Goal: Task Accomplishment & Management: Use online tool/utility

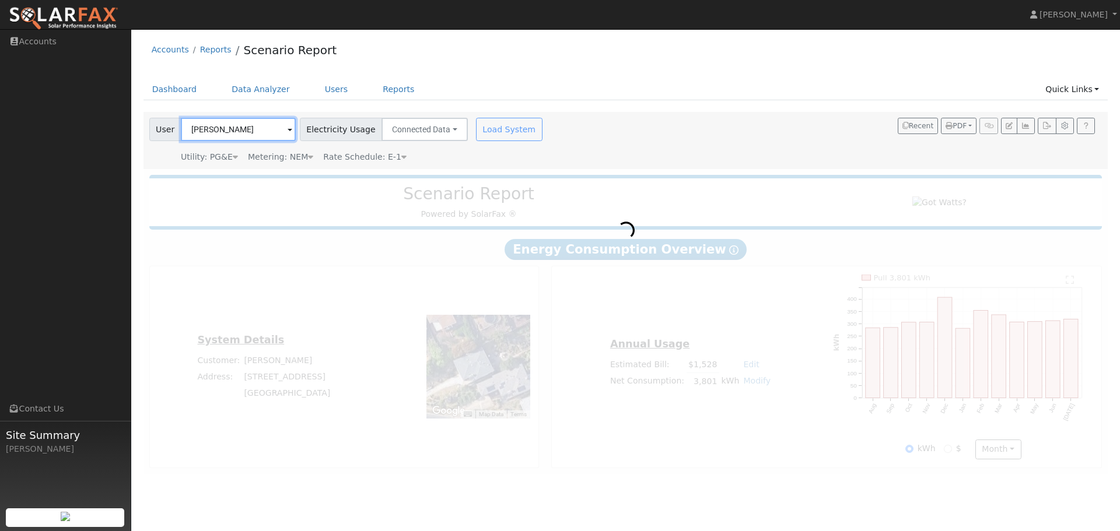
click at [251, 130] on input "Seth Hoedl" at bounding box center [238, 129] width 115 height 23
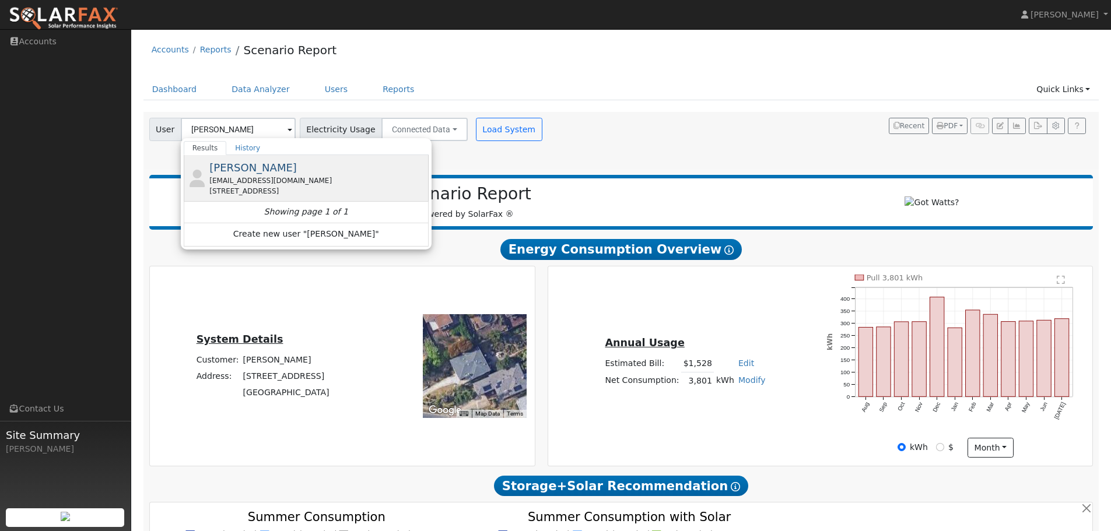
click at [236, 165] on span "Juliet Luther" at bounding box center [252, 168] width 87 height 12
type input "Juliet Luther"
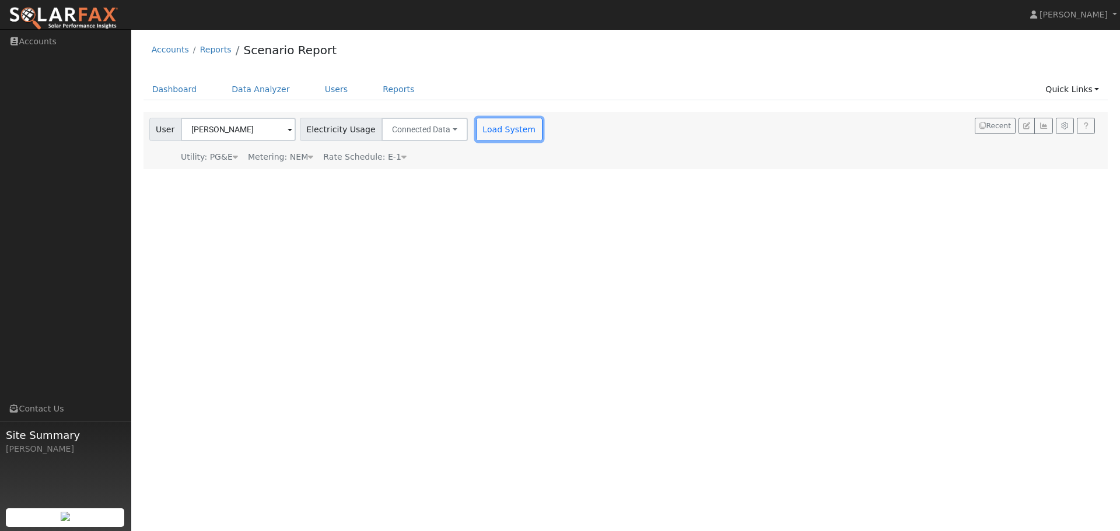
click at [483, 128] on button "Load System" at bounding box center [509, 129] width 66 height 23
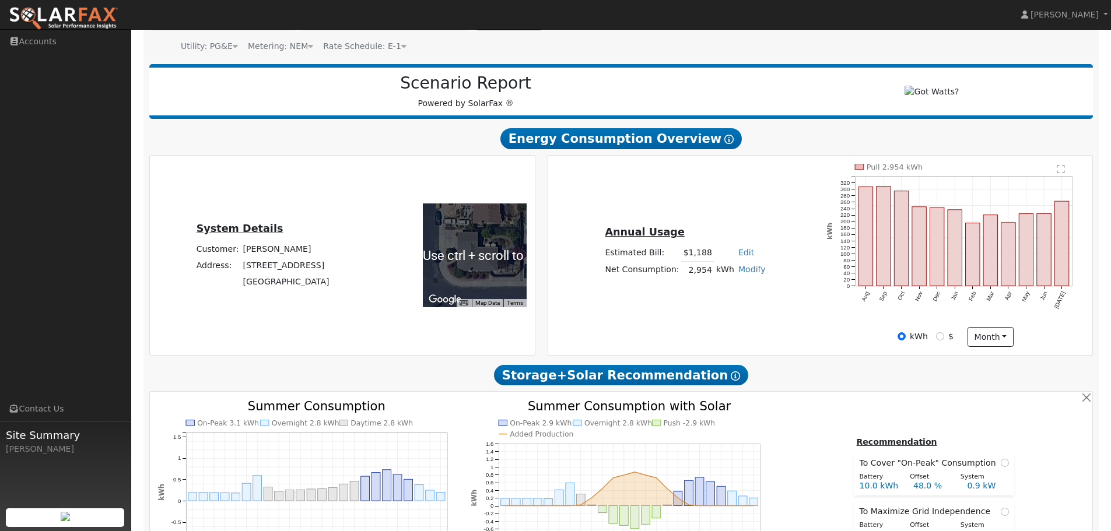
scroll to position [467, 0]
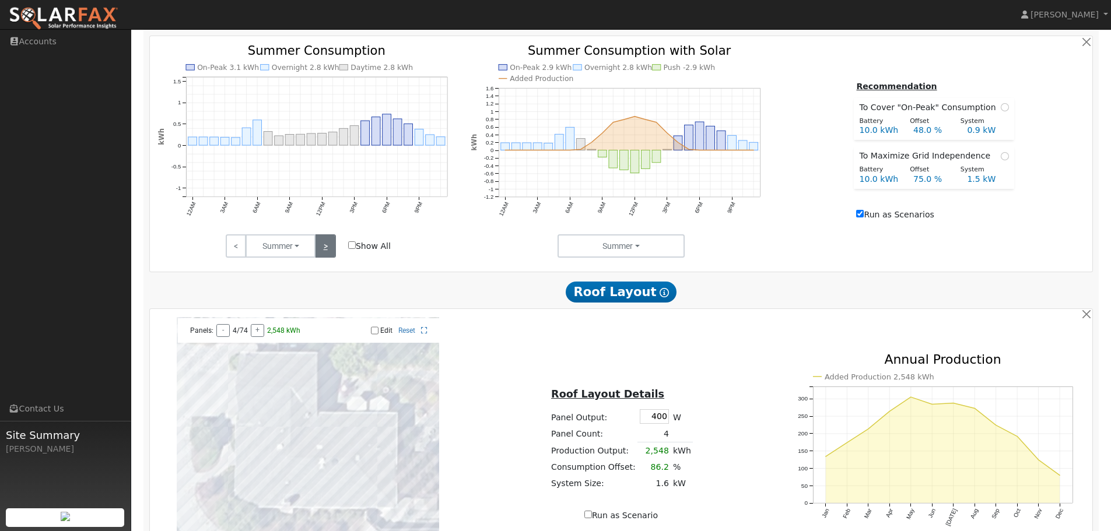
click at [330, 256] on link ">" at bounding box center [325, 245] width 20 height 23
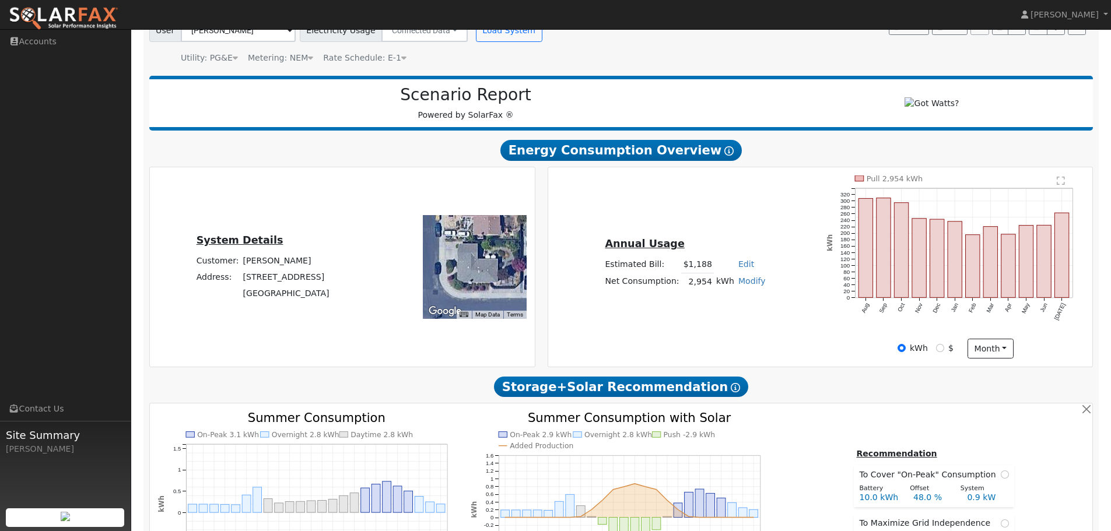
scroll to position [350, 0]
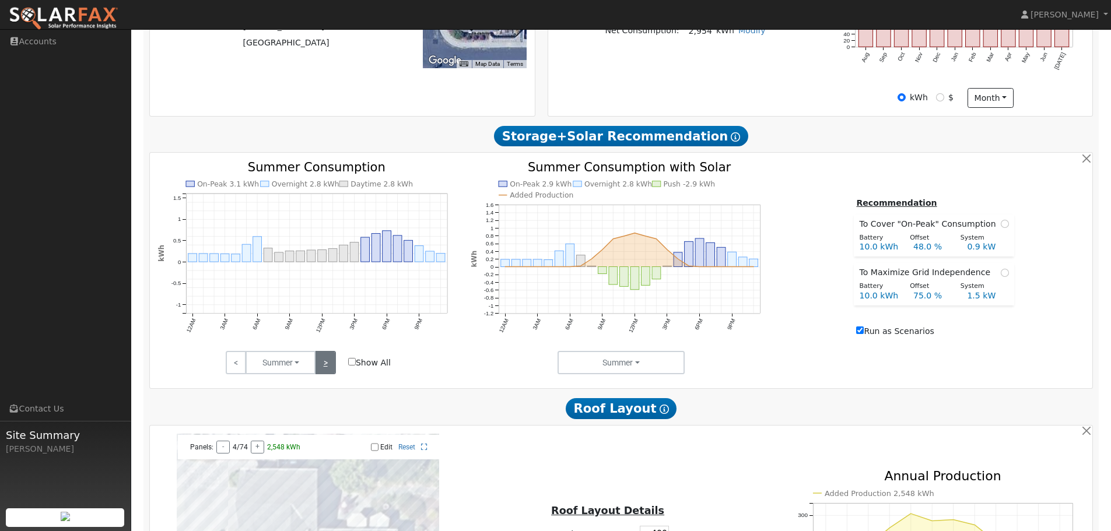
click at [329, 370] on link ">" at bounding box center [325, 362] width 20 height 23
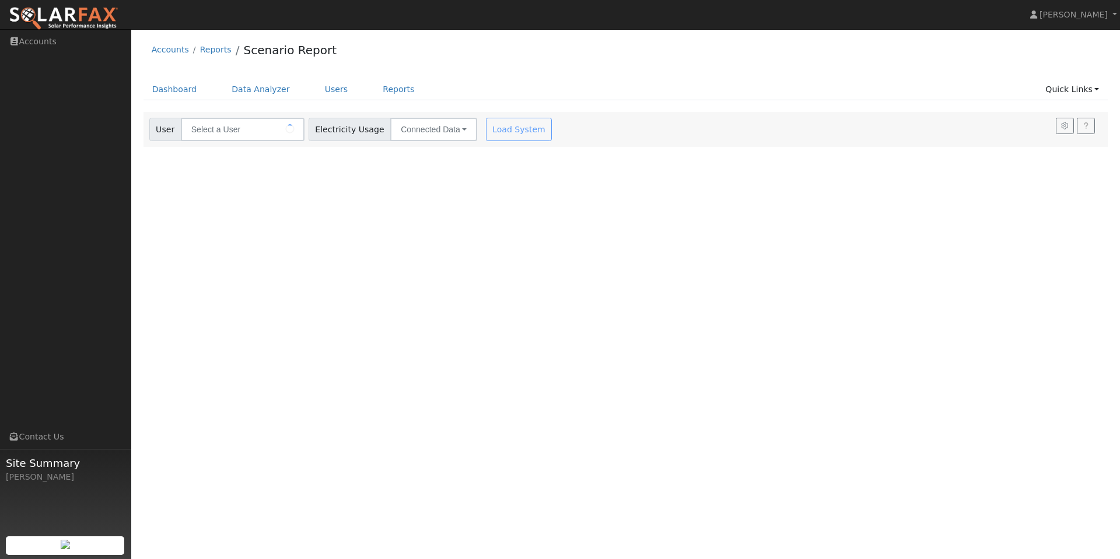
type input "[PERSON_NAME]"
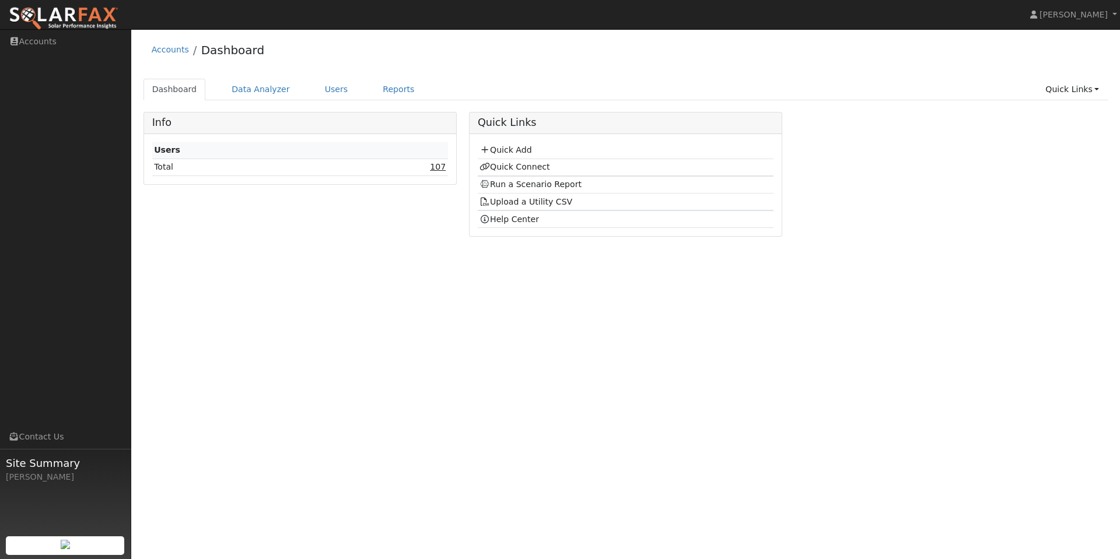
click at [442, 167] on link "107" at bounding box center [438, 166] width 16 height 9
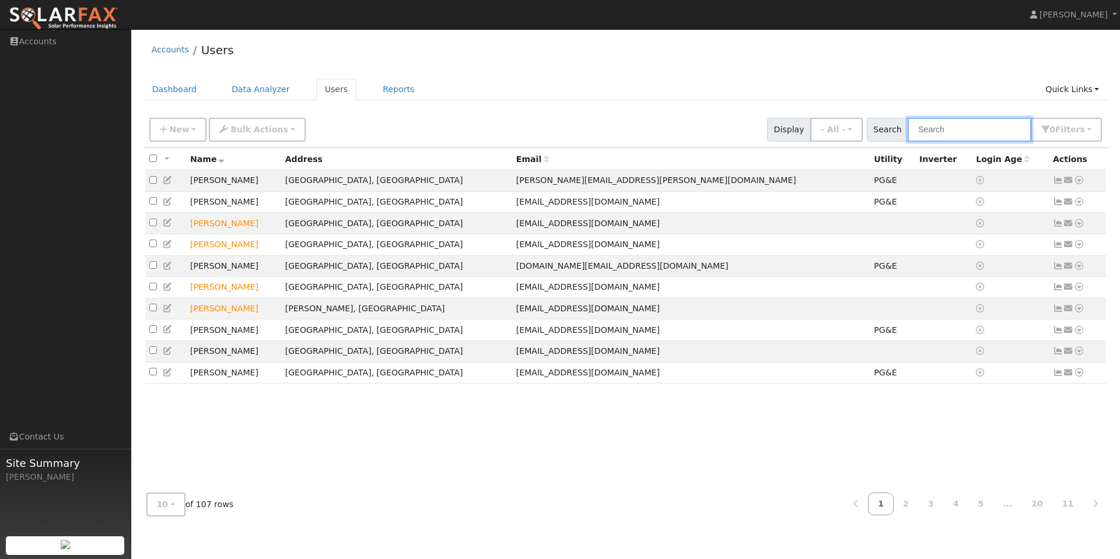
click at [944, 132] on input "text" at bounding box center [969, 130] width 124 height 24
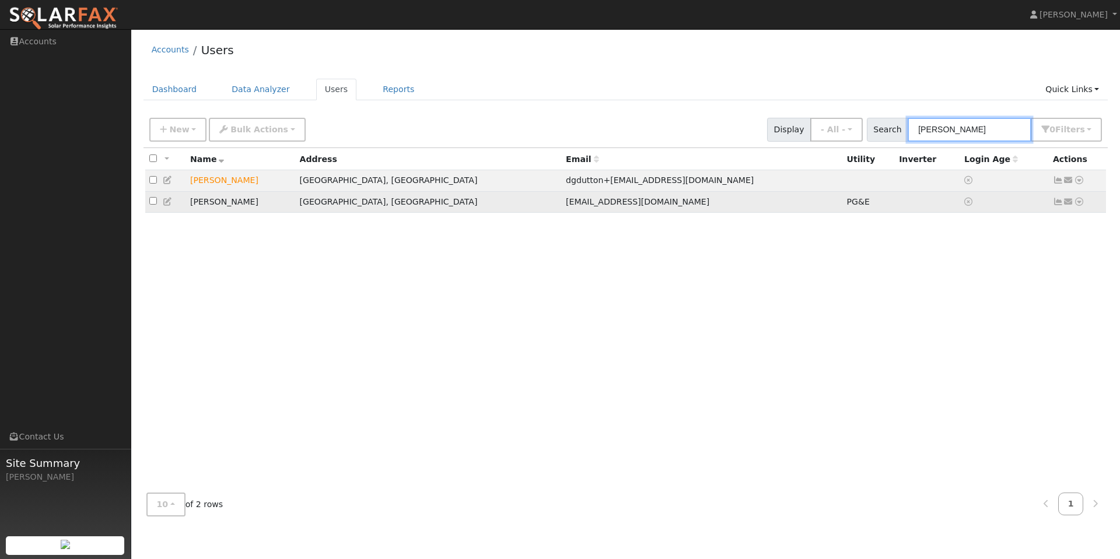
type input "[PERSON_NAME]"
click at [1078, 205] on icon at bounding box center [1079, 202] width 10 height 8
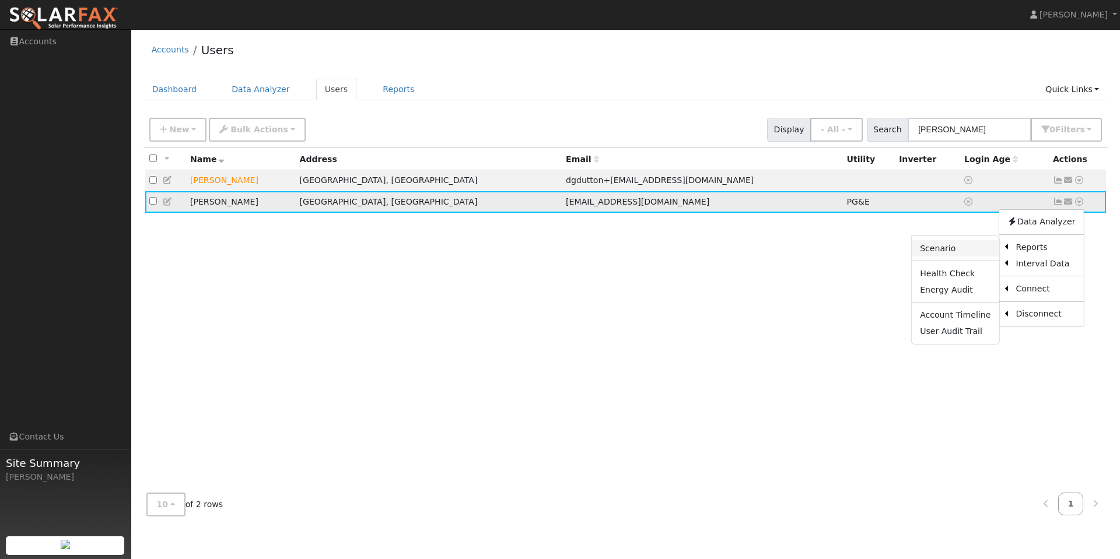
click at [933, 248] on link "Scenario" at bounding box center [955, 248] width 87 height 16
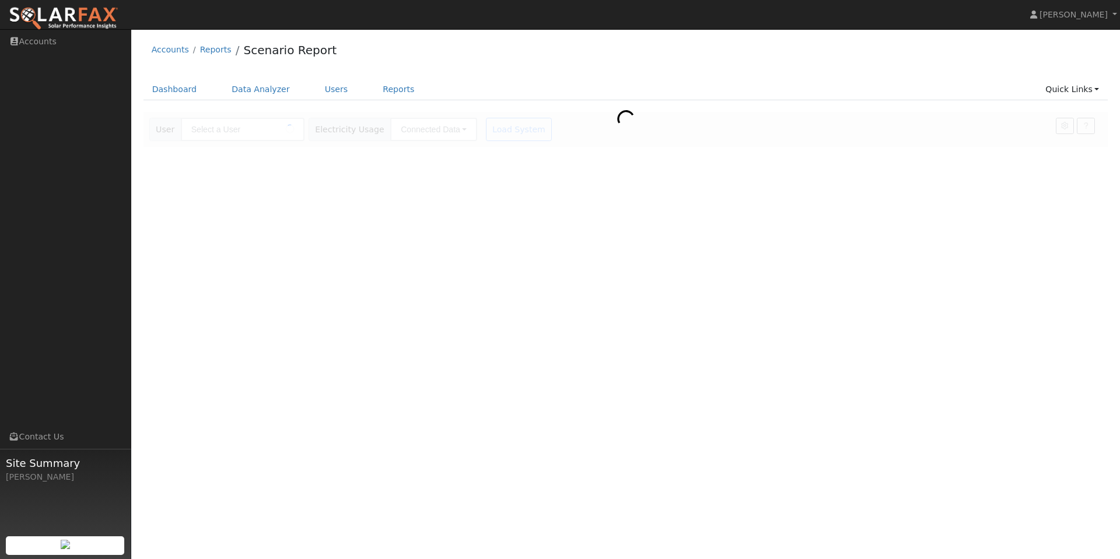
type input "David Yu"
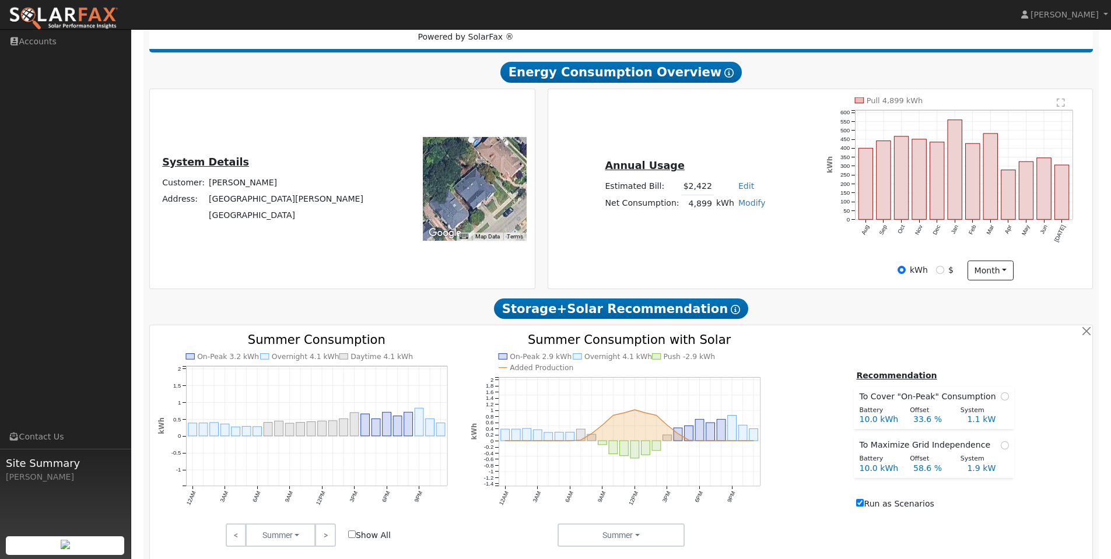
scroll to position [350, 0]
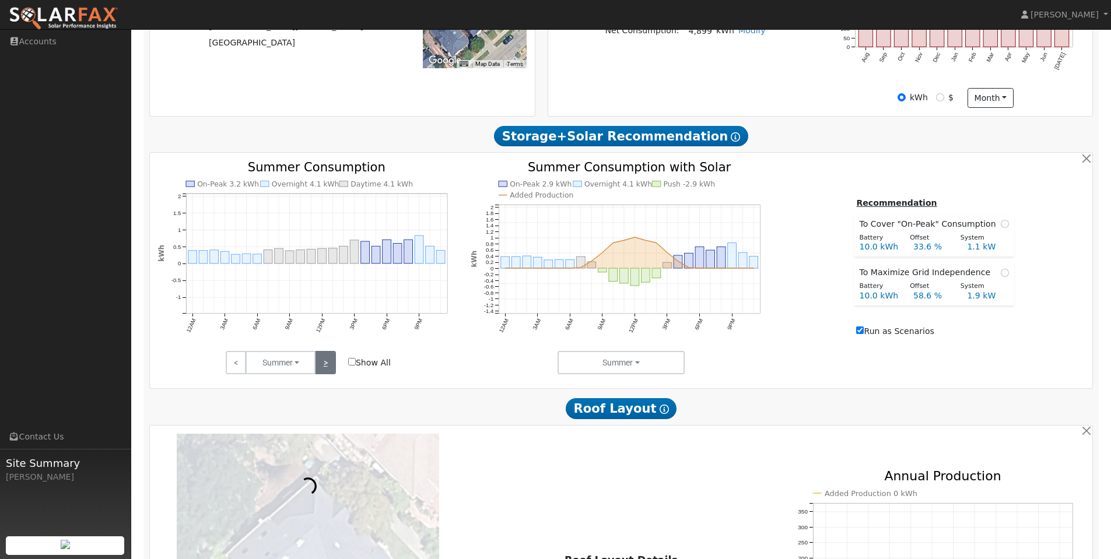
click at [332, 374] on link ">" at bounding box center [325, 362] width 20 height 23
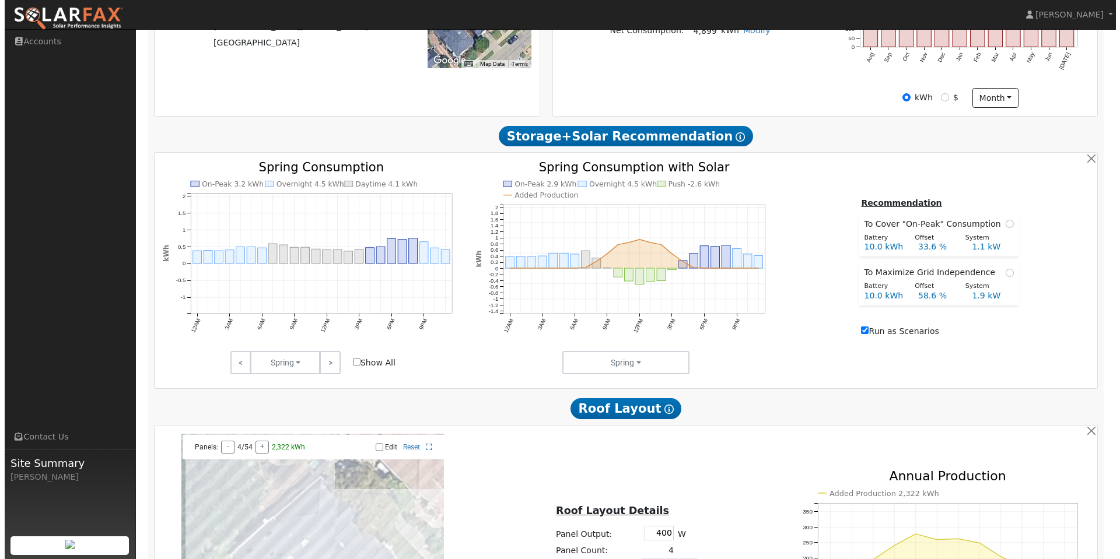
scroll to position [0, 0]
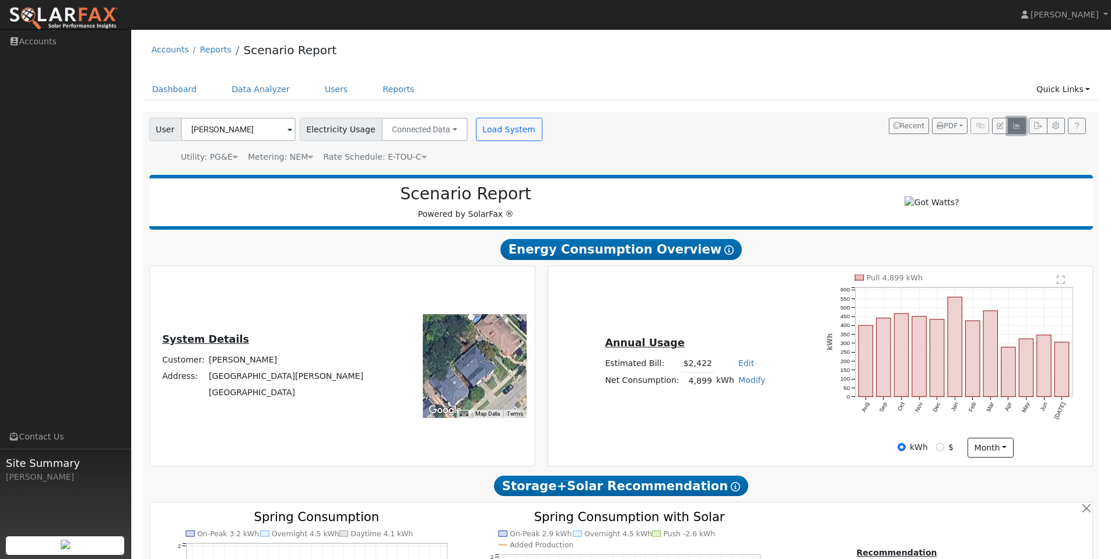
click at [1019, 129] on icon "button" at bounding box center [1016, 125] width 9 height 7
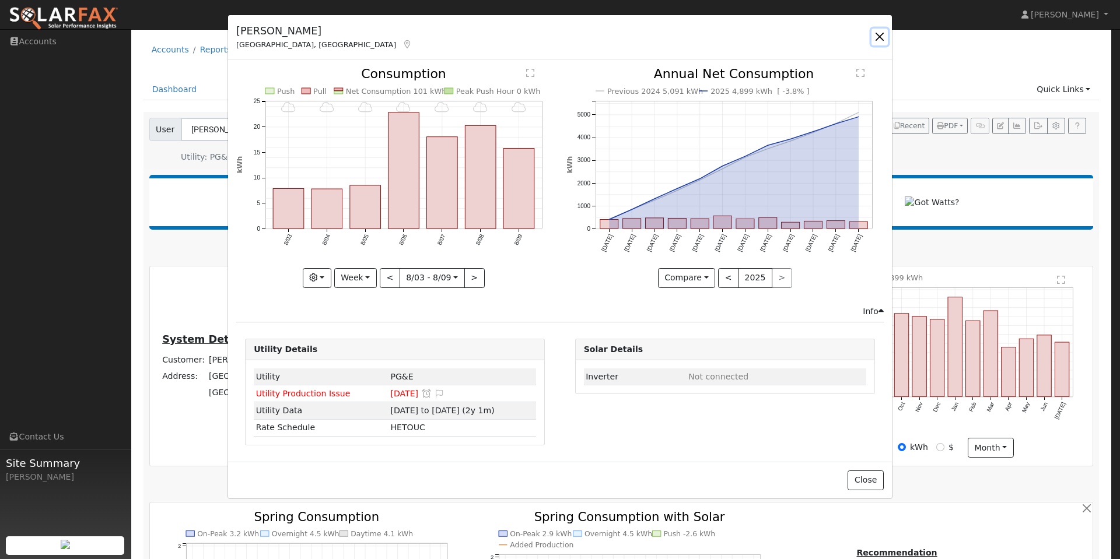
click at [881, 36] on button "button" at bounding box center [879, 37] width 16 height 16
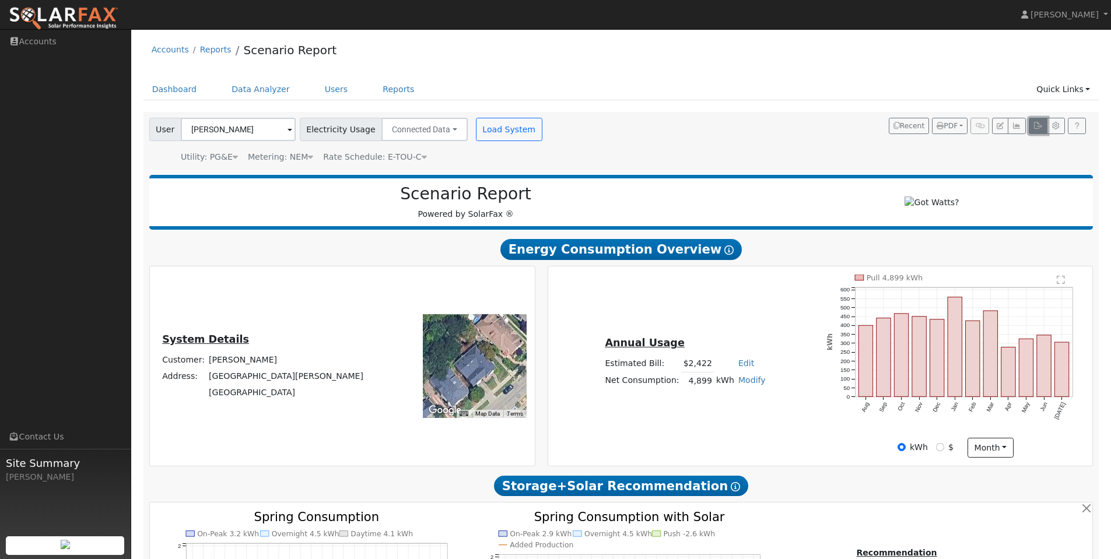
click at [1036, 129] on icon "button" at bounding box center [1037, 125] width 9 height 7
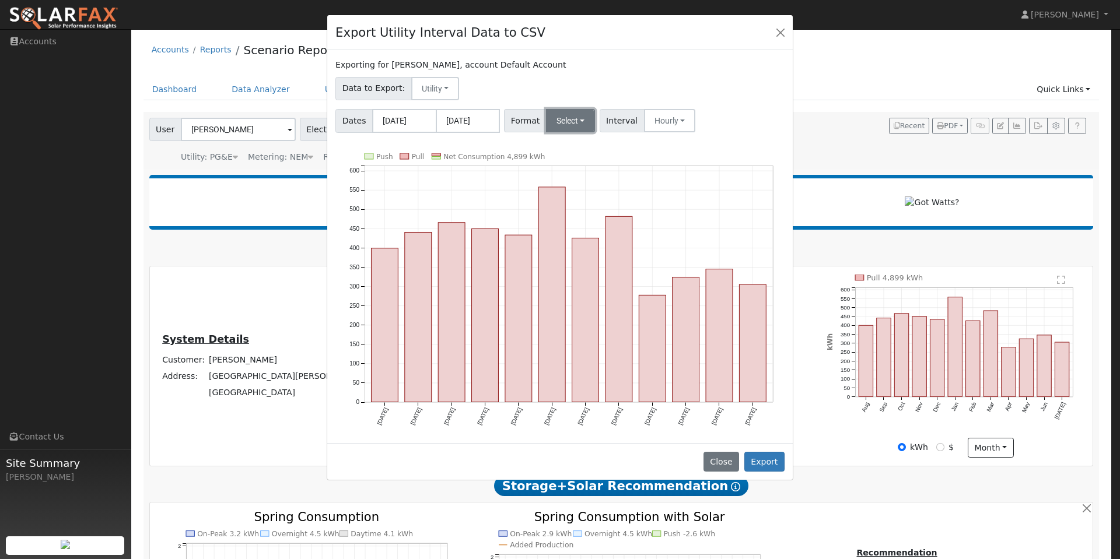
click at [574, 124] on button "Select" at bounding box center [571, 120] width 50 height 23
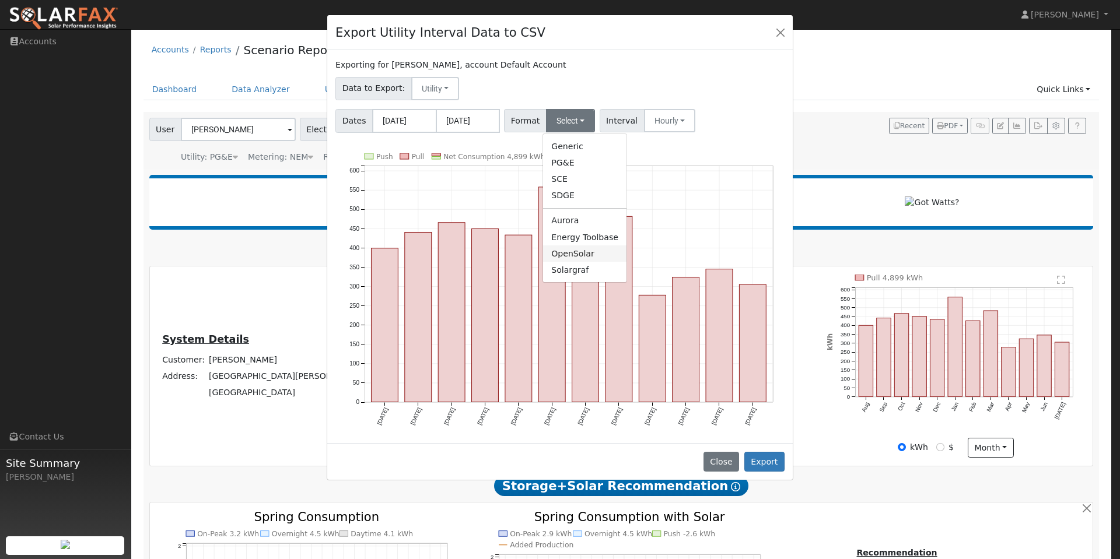
click at [574, 254] on link "OpenSolar" at bounding box center [584, 254] width 83 height 16
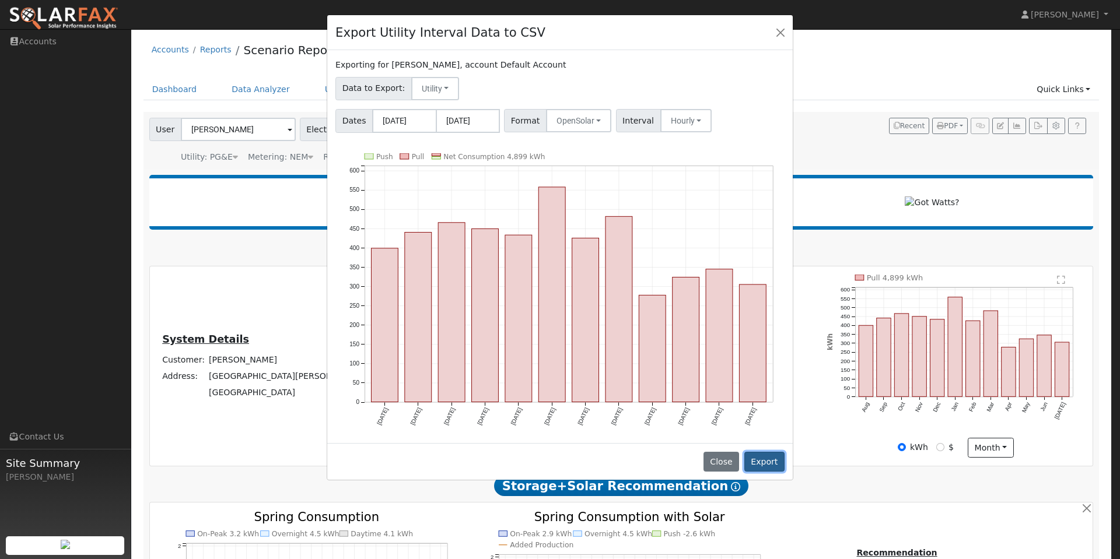
click at [768, 459] on button "Export" at bounding box center [764, 462] width 40 height 20
